Goal: Information Seeking & Learning: Learn about a topic

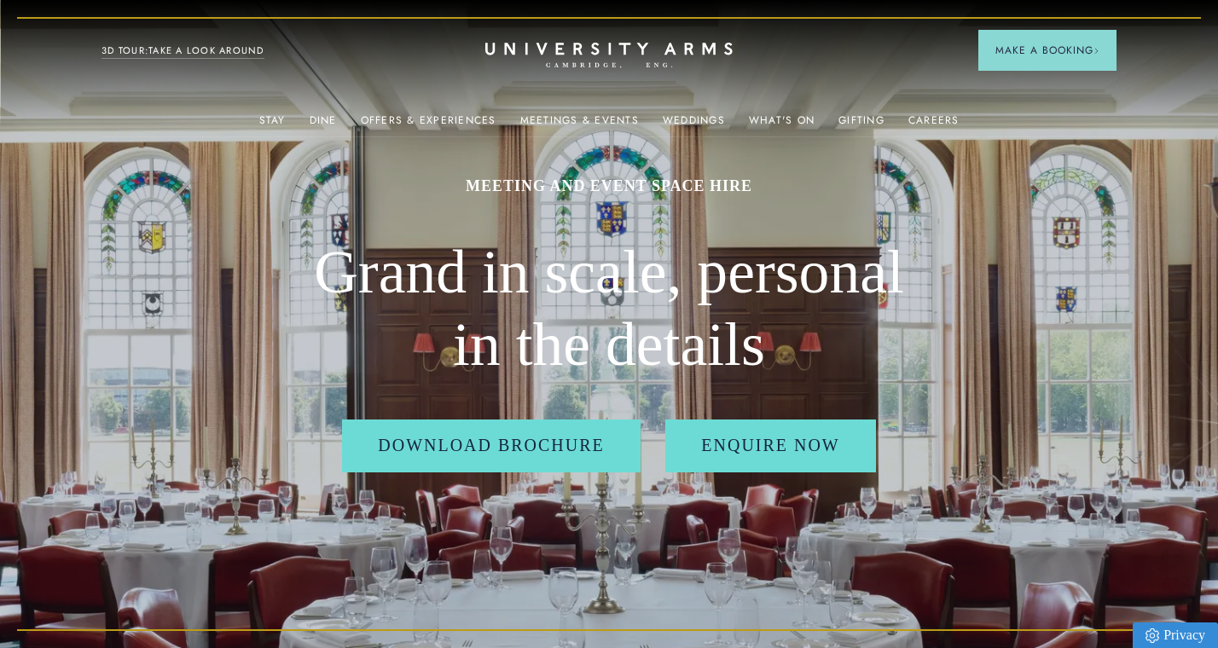
scroll to position [1, 0]
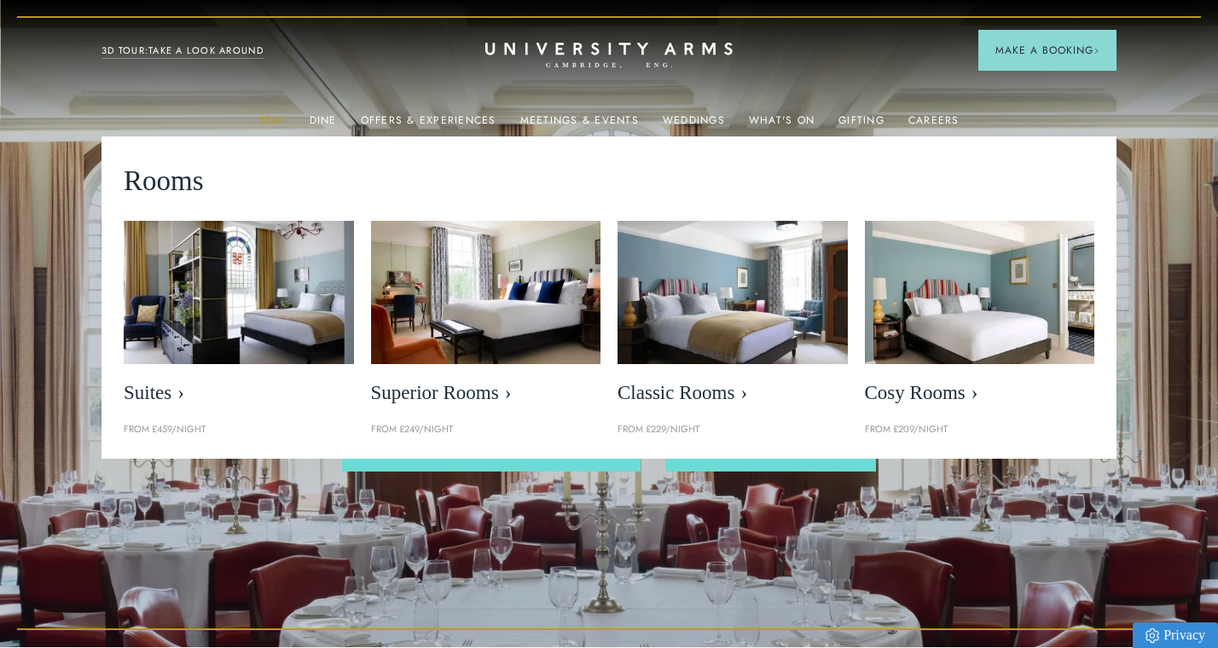
click at [275, 125] on link "Stay" at bounding box center [272, 125] width 26 height 22
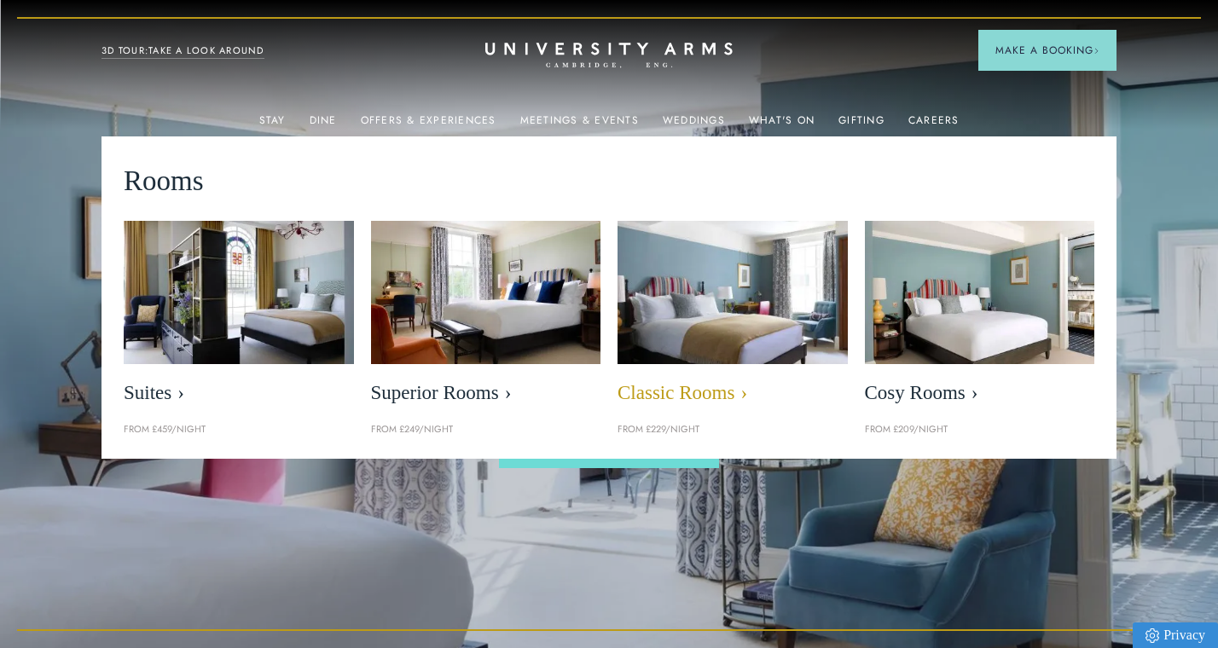
click at [722, 276] on img at bounding box center [732, 292] width 264 height 165
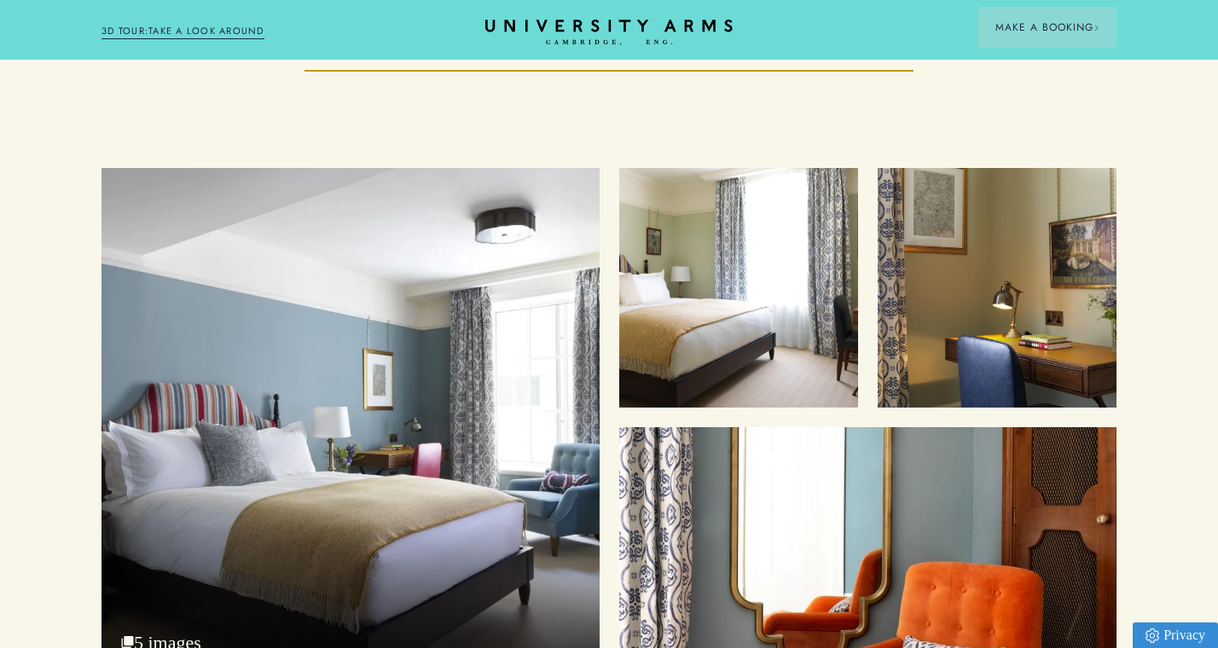
scroll to position [2122, 0]
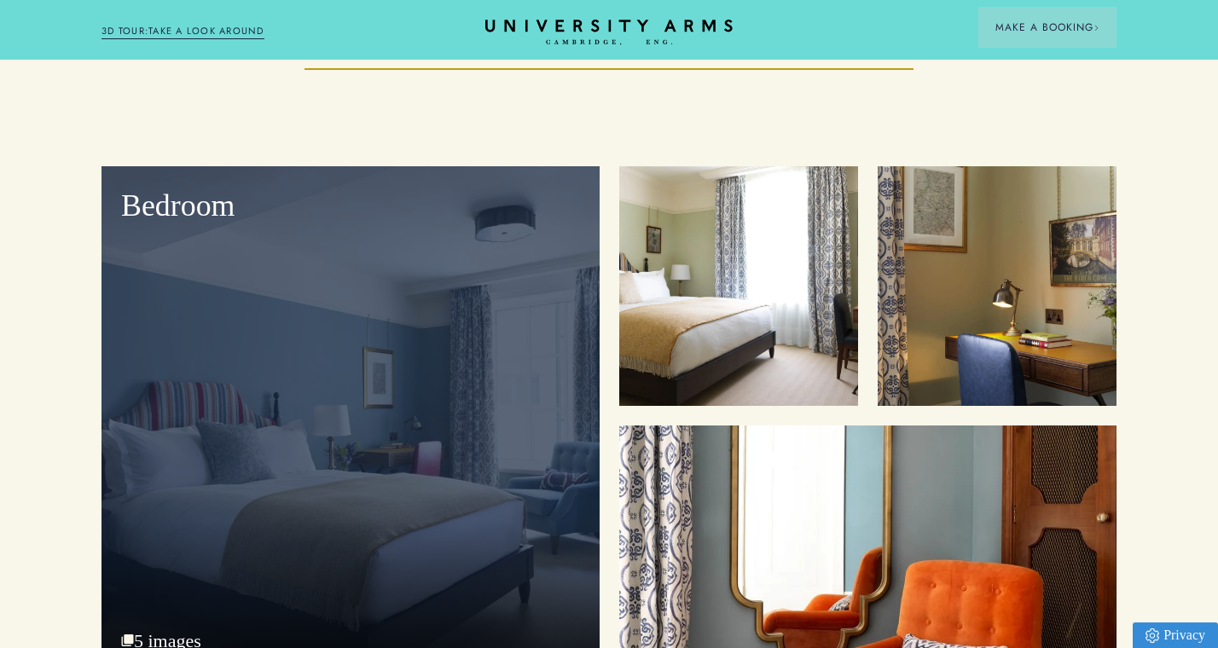
click at [280, 344] on div "Bedroom" at bounding box center [350, 419] width 498 height 507
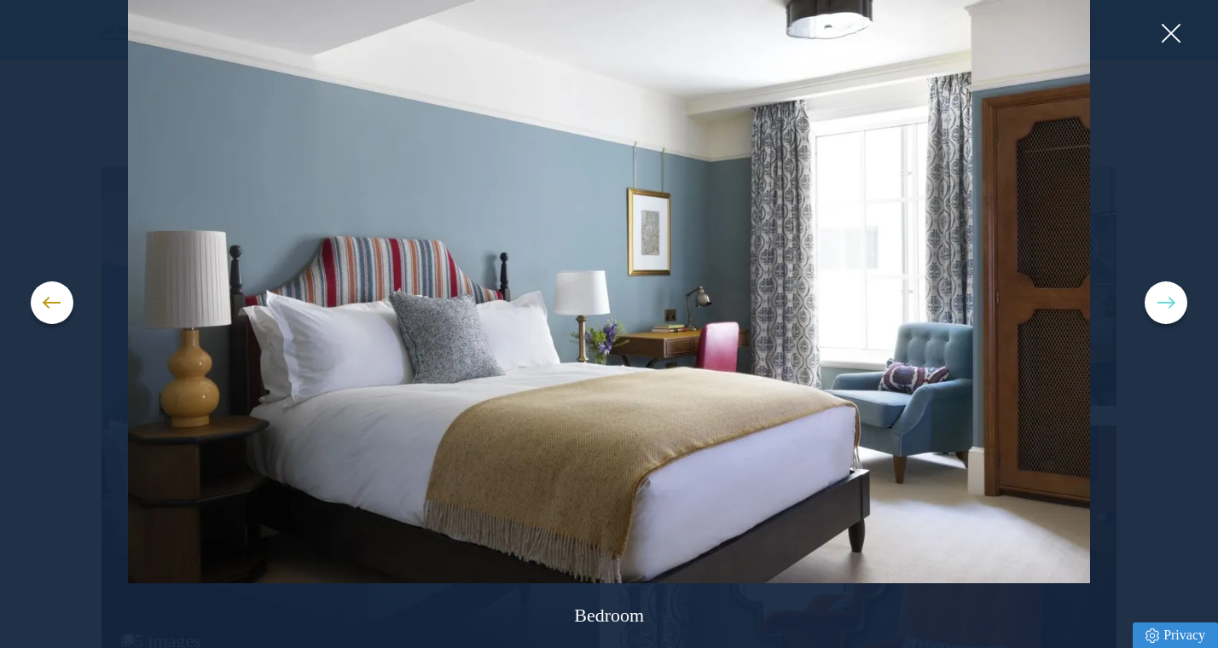
click at [1159, 304] on button at bounding box center [1166, 302] width 43 height 43
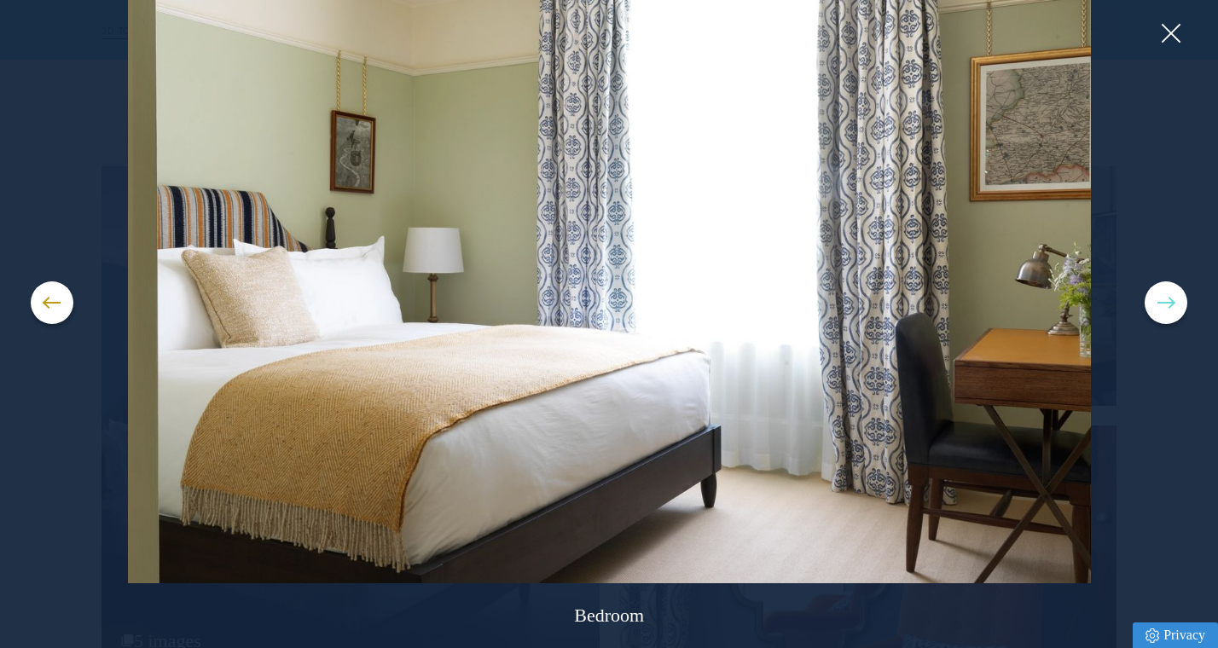
click at [1159, 304] on button at bounding box center [1166, 302] width 43 height 43
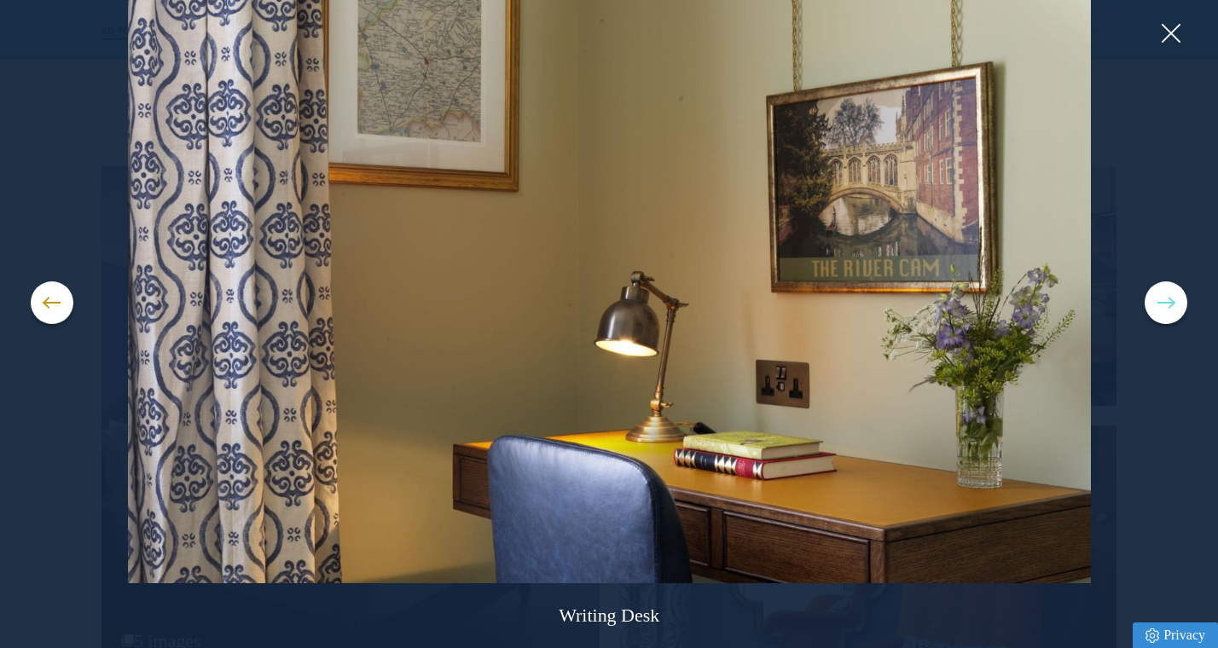
click at [1159, 304] on button at bounding box center [1166, 302] width 43 height 43
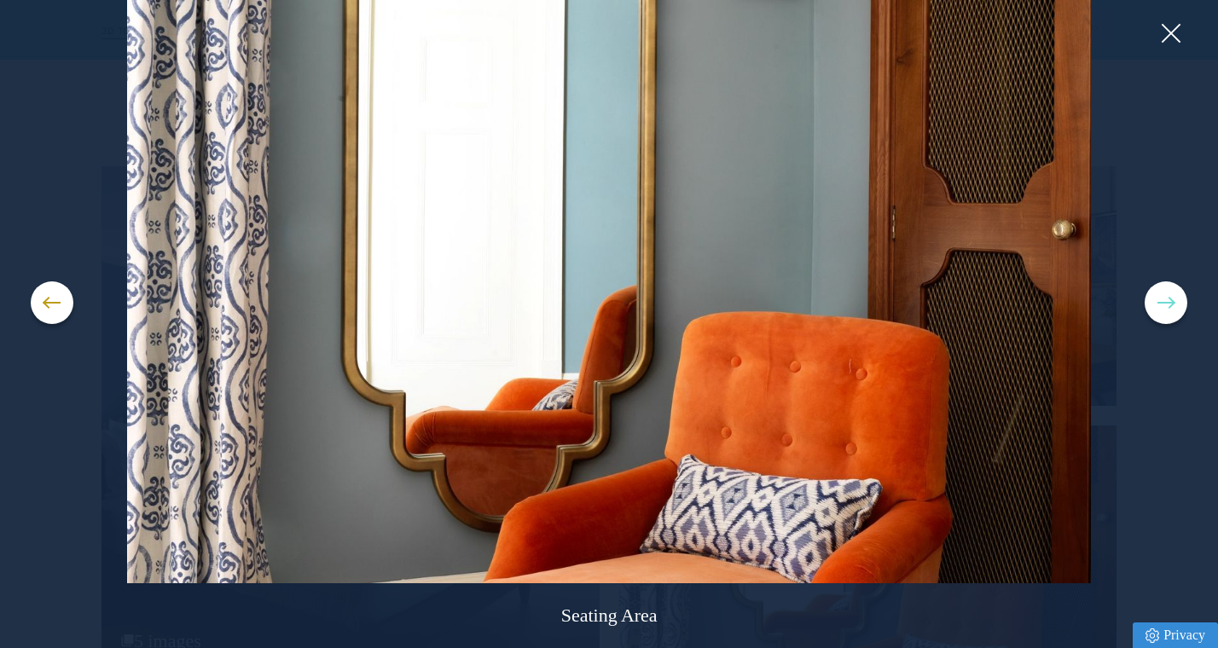
click at [1159, 304] on button at bounding box center [1166, 302] width 43 height 43
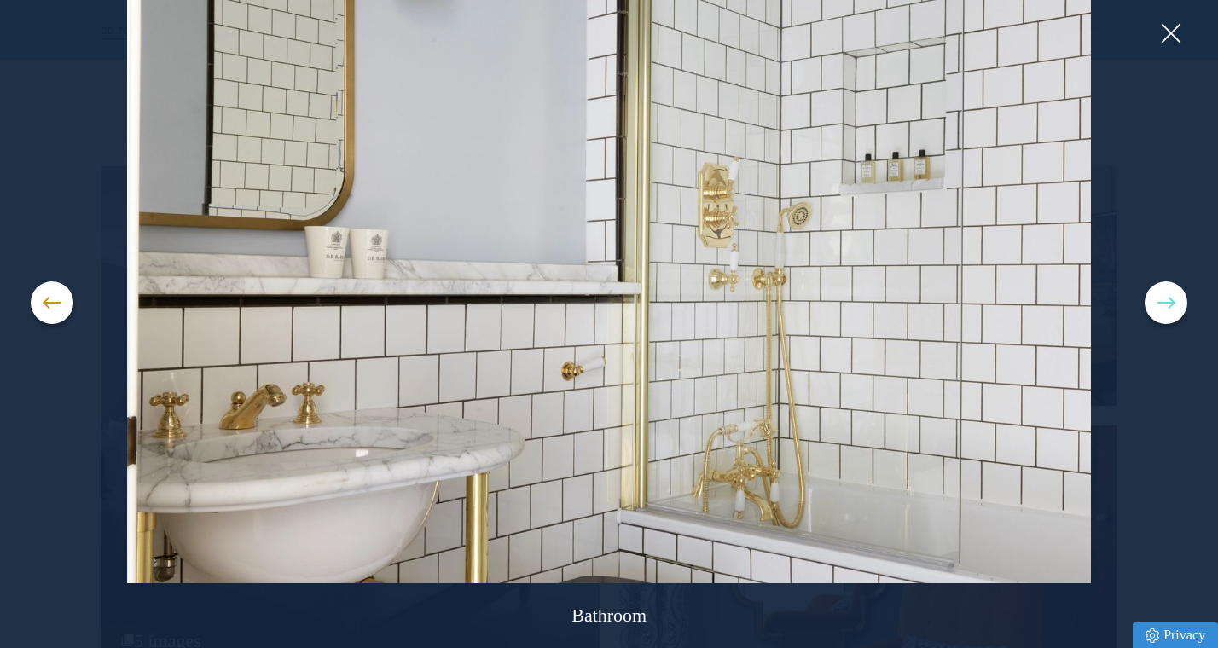
click at [1159, 304] on button at bounding box center [1166, 302] width 43 height 43
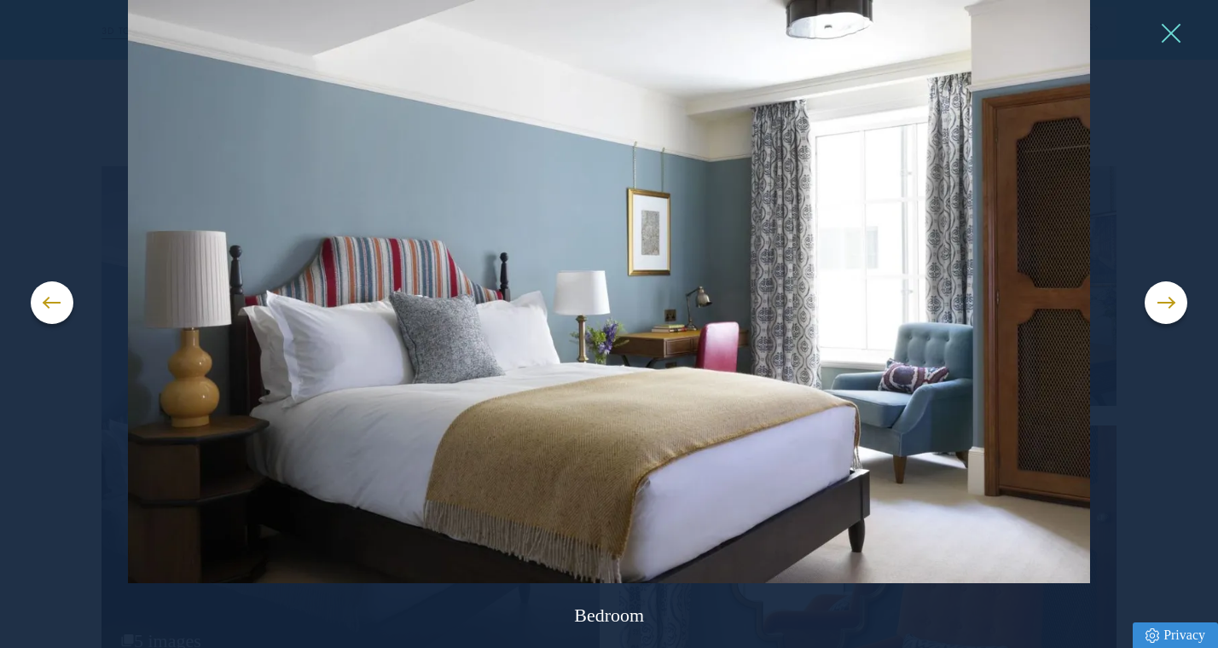
click at [1166, 30] on button at bounding box center [1170, 33] width 26 height 26
